Goal: Task Accomplishment & Management: Manage account settings

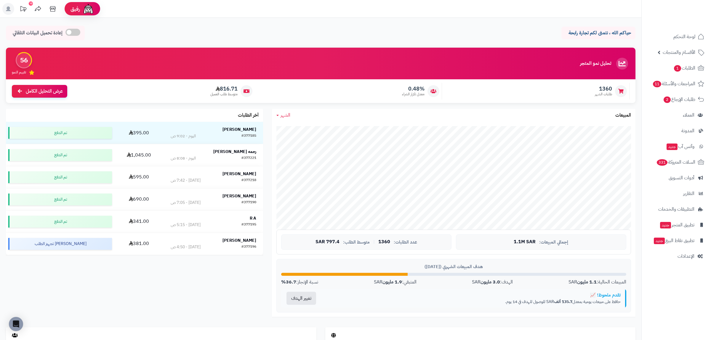
click at [687, 44] on ul "لوحة التحكم الأقسام والمنتجات المنتجات الأقسام الماركات مواصفات المنتجات مواصفا…" at bounding box center [676, 147] width 69 height 234
click at [687, 48] on link "الأقسام والمنتجات" at bounding box center [676, 52] width 62 height 14
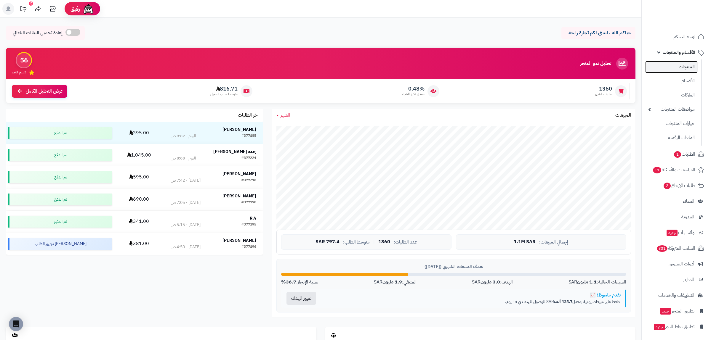
click at [687, 70] on link "المنتجات" at bounding box center [671, 67] width 52 height 12
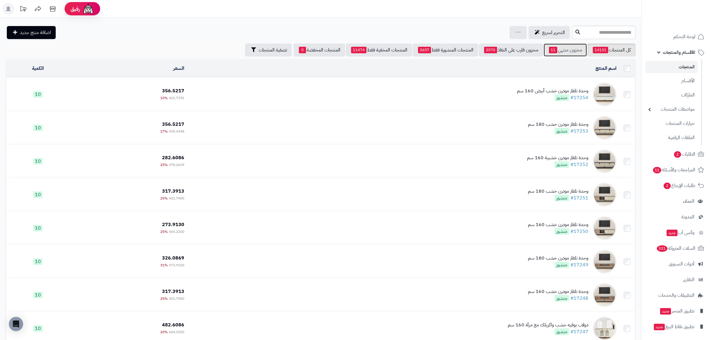
click at [551, 55] on link "مخزون منتهي 11" at bounding box center [565, 50] width 43 height 13
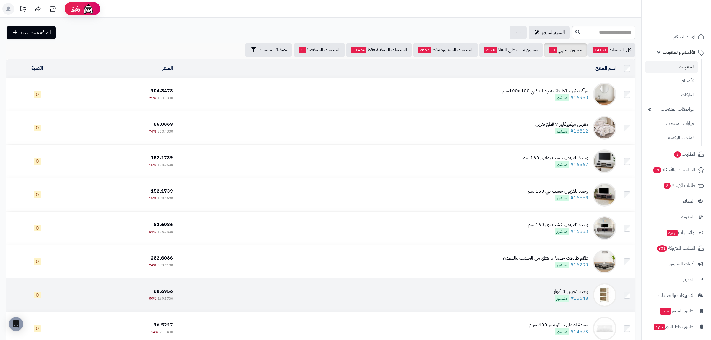
scroll to position [138, 0]
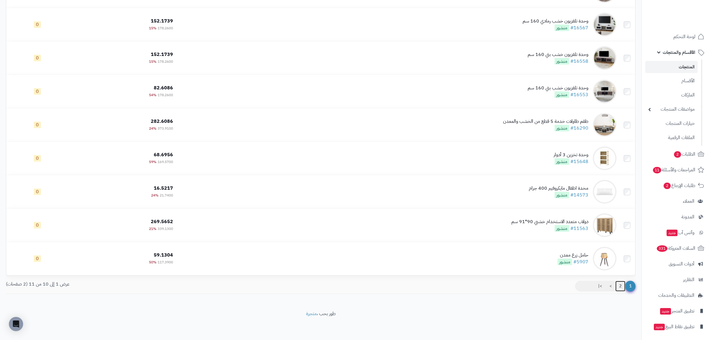
click at [619, 288] on link "2" at bounding box center [620, 286] width 10 height 11
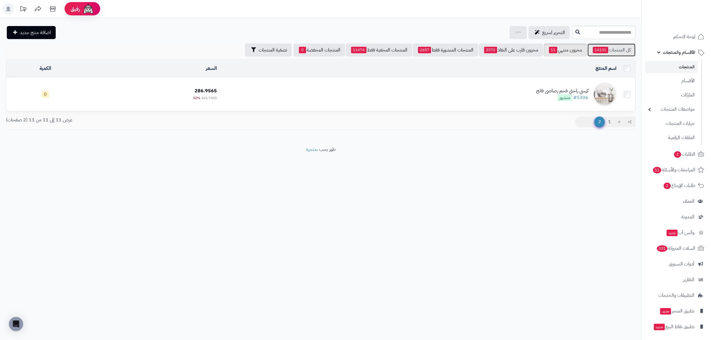
click at [621, 47] on link "كل المنتجات 14131" at bounding box center [611, 50] width 48 height 13
